Goal: Task Accomplishment & Management: Use online tool/utility

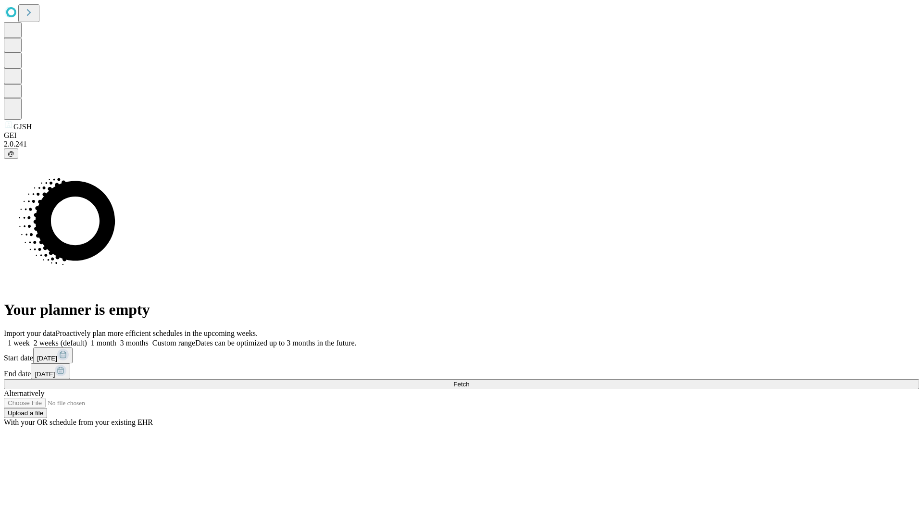
click at [469, 381] on span "Fetch" at bounding box center [461, 384] width 16 height 7
